Goal: Information Seeking & Learning: Learn about a topic

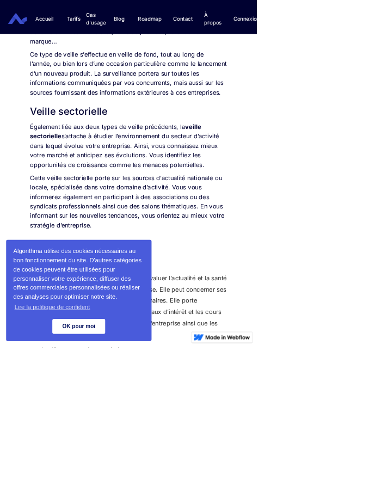
scroll to position [1391, 0]
click at [128, 480] on link "OK pour moi" at bounding box center [113, 469] width 76 height 22
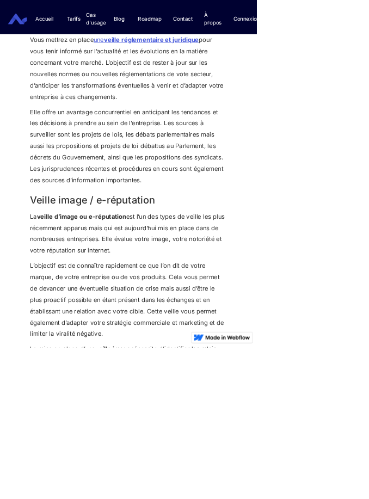
scroll to position [2262, 0]
drag, startPoint x: 41, startPoint y: 378, endPoint x: 53, endPoint y: 383, distance: 12.2
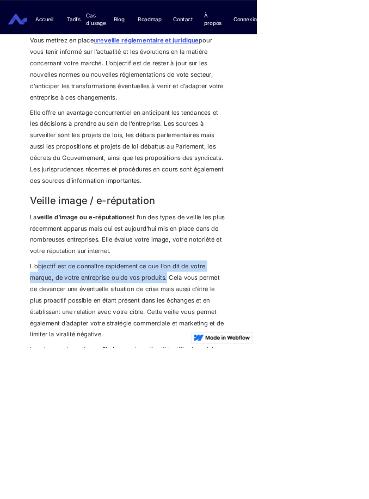
drag, startPoint x: 42, startPoint y: 382, endPoint x: 239, endPoint y: 400, distance: 197.9
drag, startPoint x: 239, startPoint y: 396, endPoint x: 228, endPoint y: 396, distance: 10.9
click at [228, 396] on p "L’objectif est de connaître rapidement ce que l’on dit de votre marque, de votr…" at bounding box center [184, 431] width 283 height 114
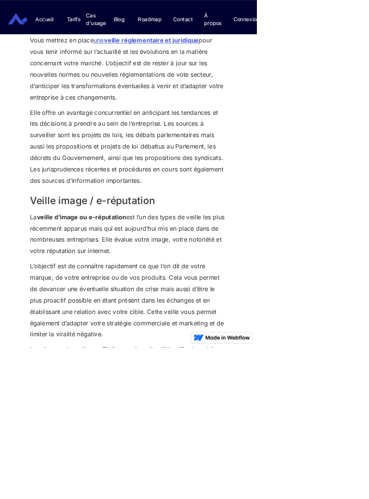
drag, startPoint x: 361, startPoint y: 366, endPoint x: 403, endPoint y: 337, distance: 51.6
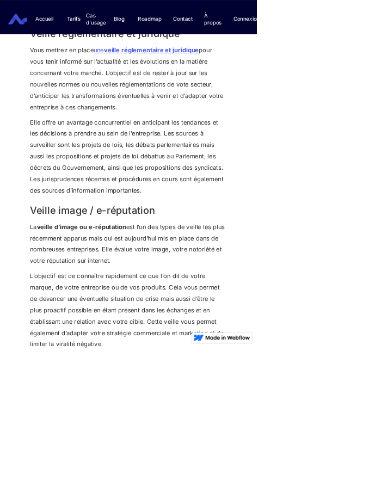
scroll to position [2247, 0]
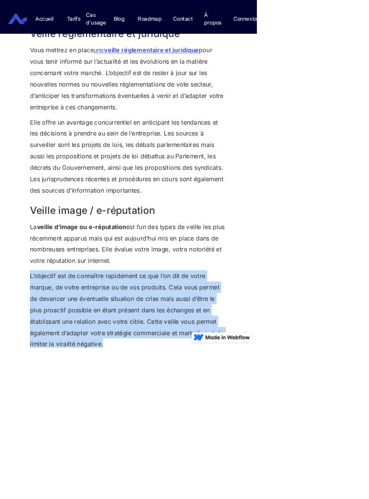
drag, startPoint x: 42, startPoint y: 395, endPoint x: 152, endPoint y: 489, distance: 144.8
copy p "L’objectif est de connaître rapidement ce que l’on dit de votre marque, de votr…"
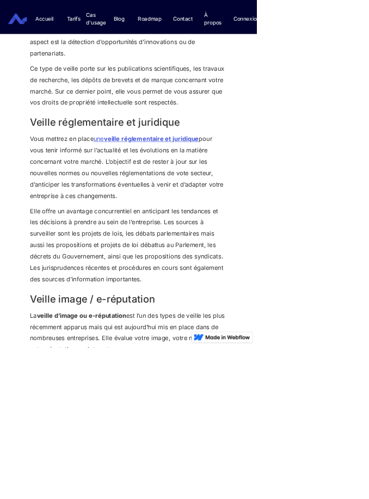
scroll to position [2118, 0]
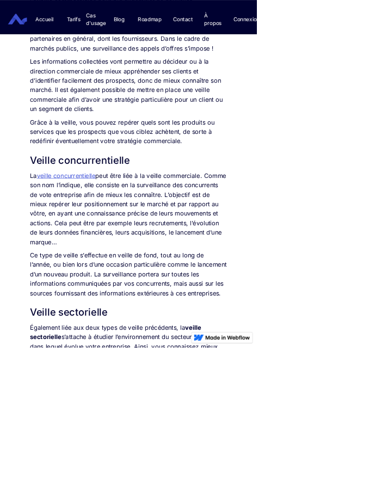
scroll to position [1102, 0]
drag, startPoint x: 159, startPoint y: 266, endPoint x: 165, endPoint y: 266, distance: 6.0
click at [165, 266] on p "La veille concurrentielle peut être liée à la veille commerciale. Comme son nom…" at bounding box center [184, 300] width 283 height 109
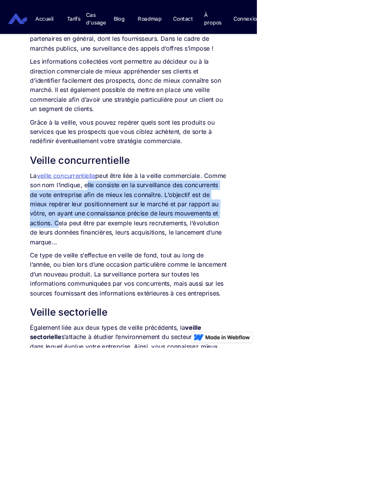
drag, startPoint x: 154, startPoint y: 265, endPoint x: 143, endPoint y: 324, distance: 59.9
click at [143, 324] on p "La veille concurrentielle peut être liée à la veille commerciale. Comme son nom…" at bounding box center [184, 300] width 283 height 109
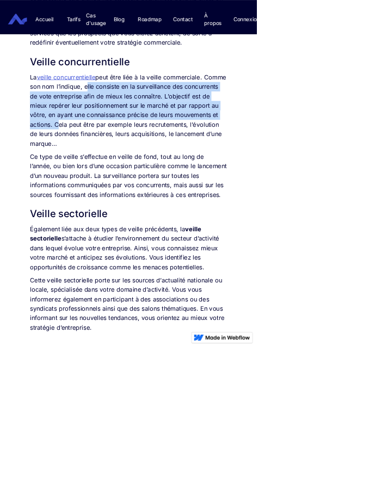
scroll to position [1244, 0]
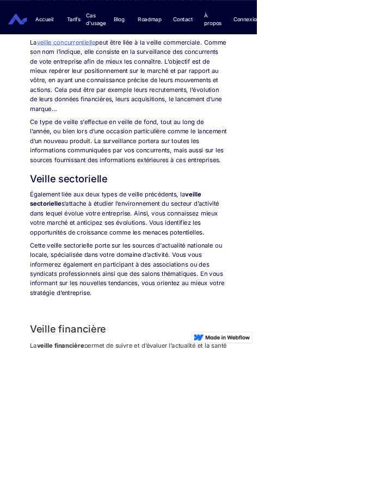
scroll to position [1295, 0]
